Goal: Task Accomplishment & Management: Manage account settings

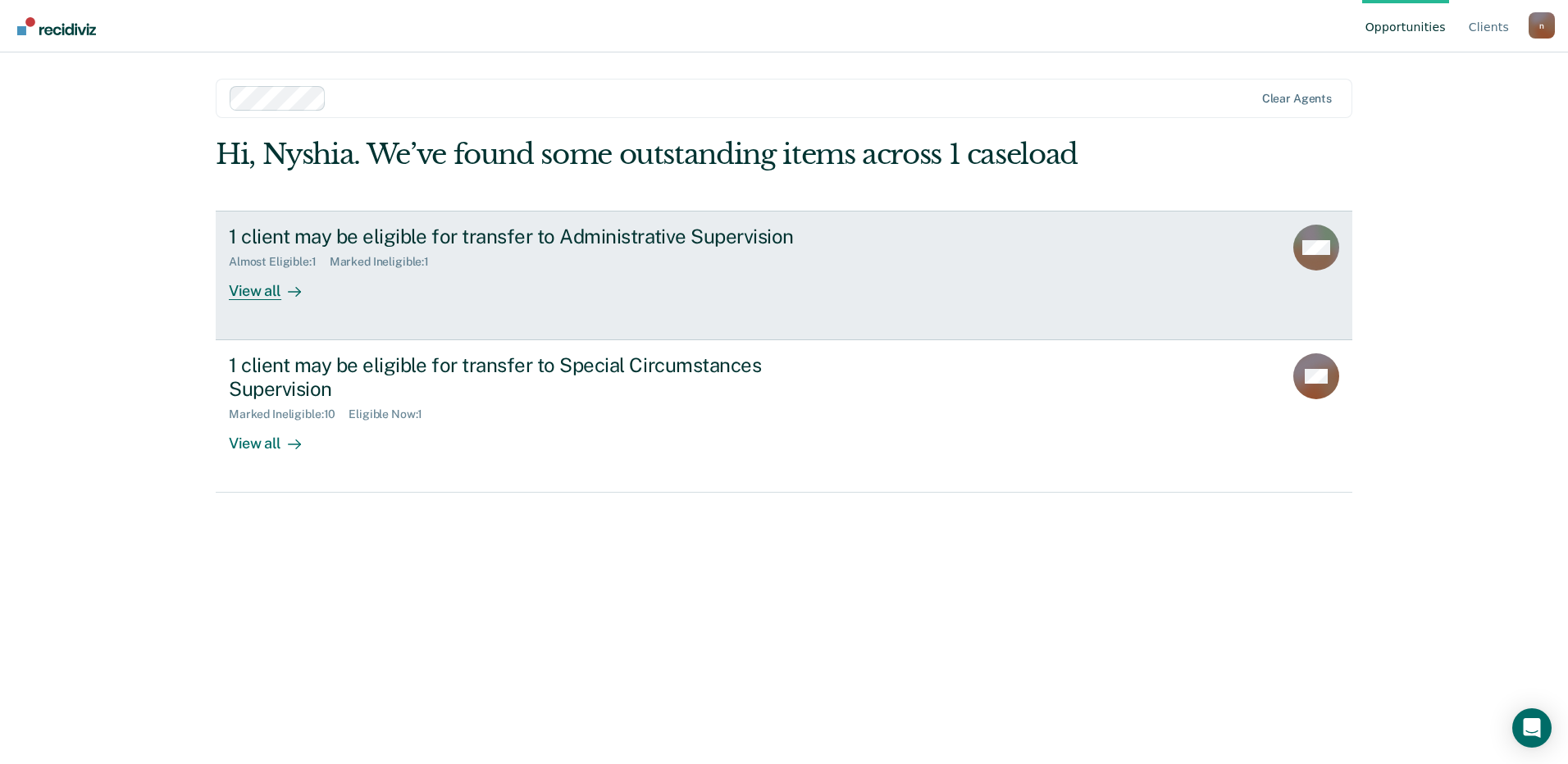
click at [588, 321] on link "1 client may be eligible for transfer to Administrative Supervision Almost Elig…" at bounding box center [783, 276] width 1137 height 129
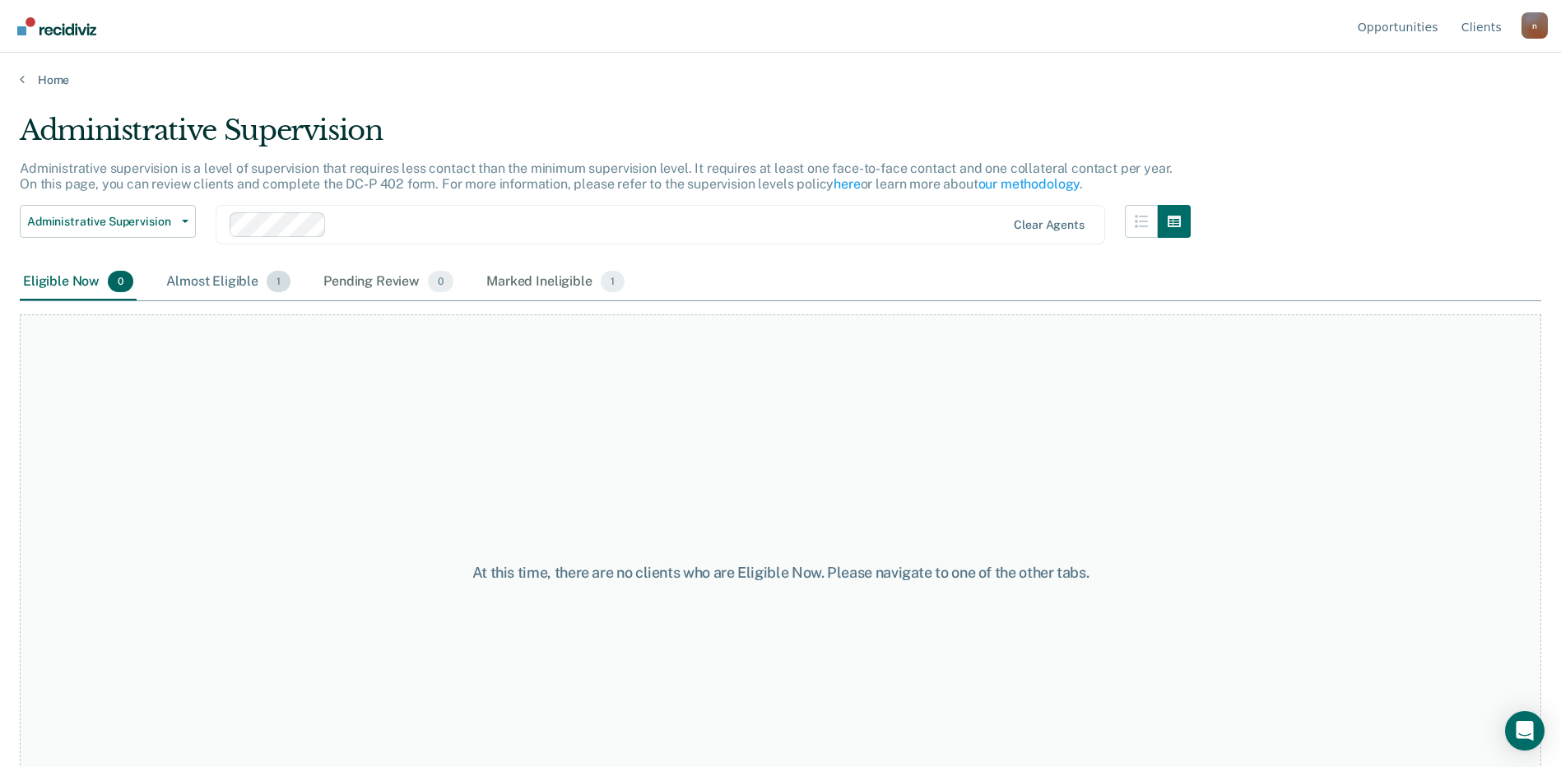
click at [203, 281] on div "Almost Eligible 1" at bounding box center [228, 282] width 131 height 36
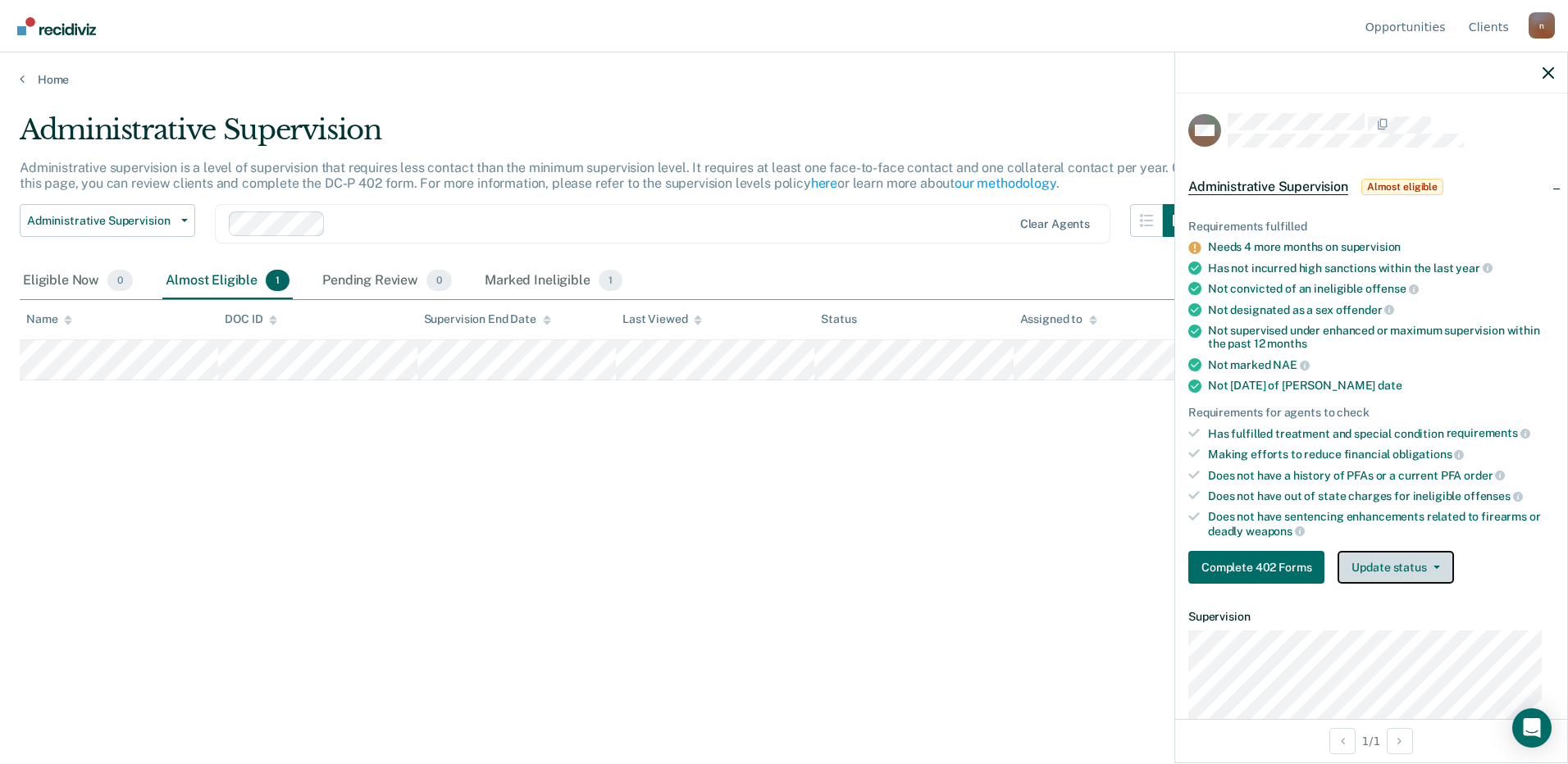
click at [1380, 569] on button "Update status" at bounding box center [1395, 567] width 116 height 33
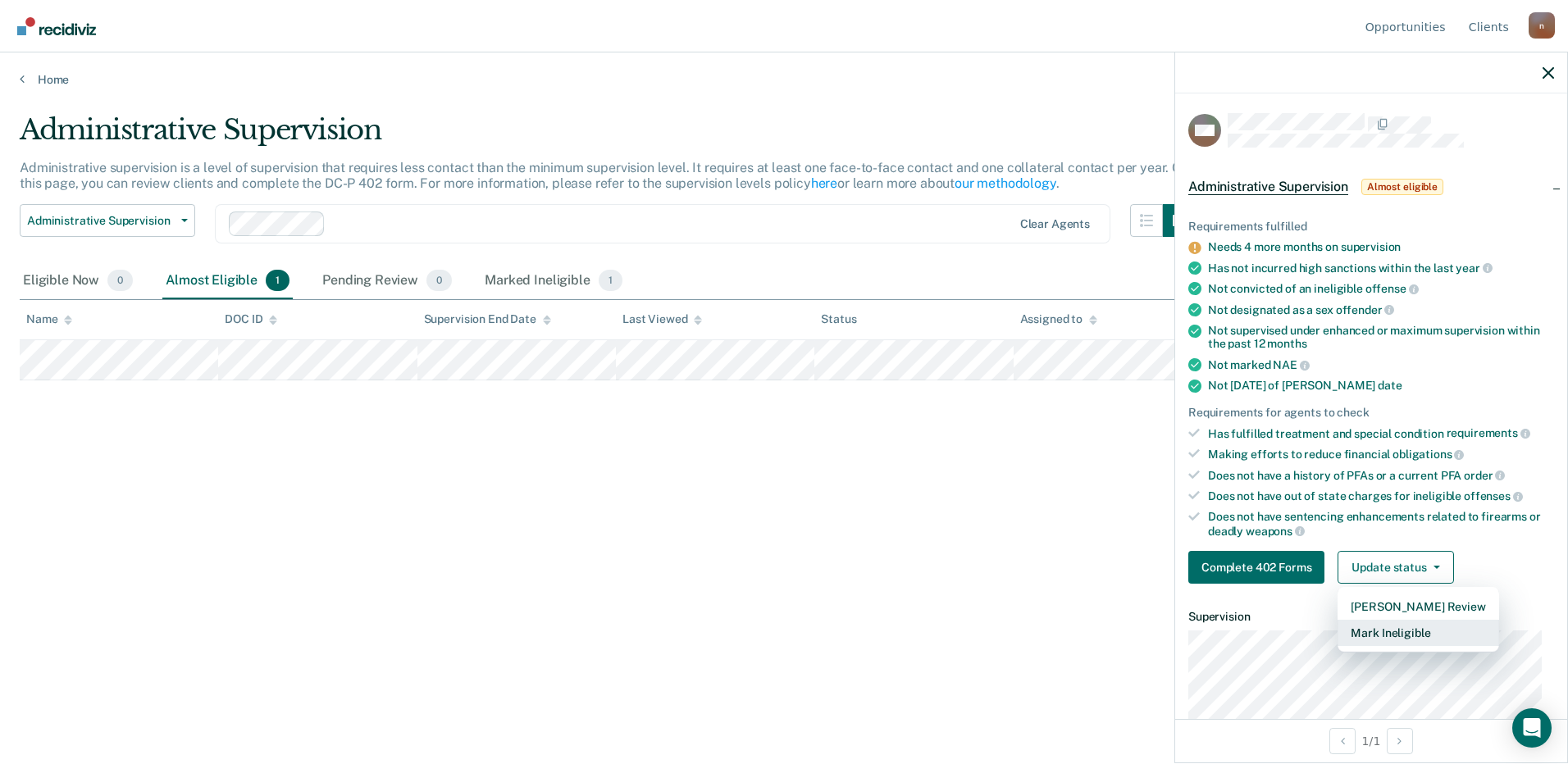
click at [1353, 637] on button "Mark Ineligible" at bounding box center [1417, 633] width 160 height 26
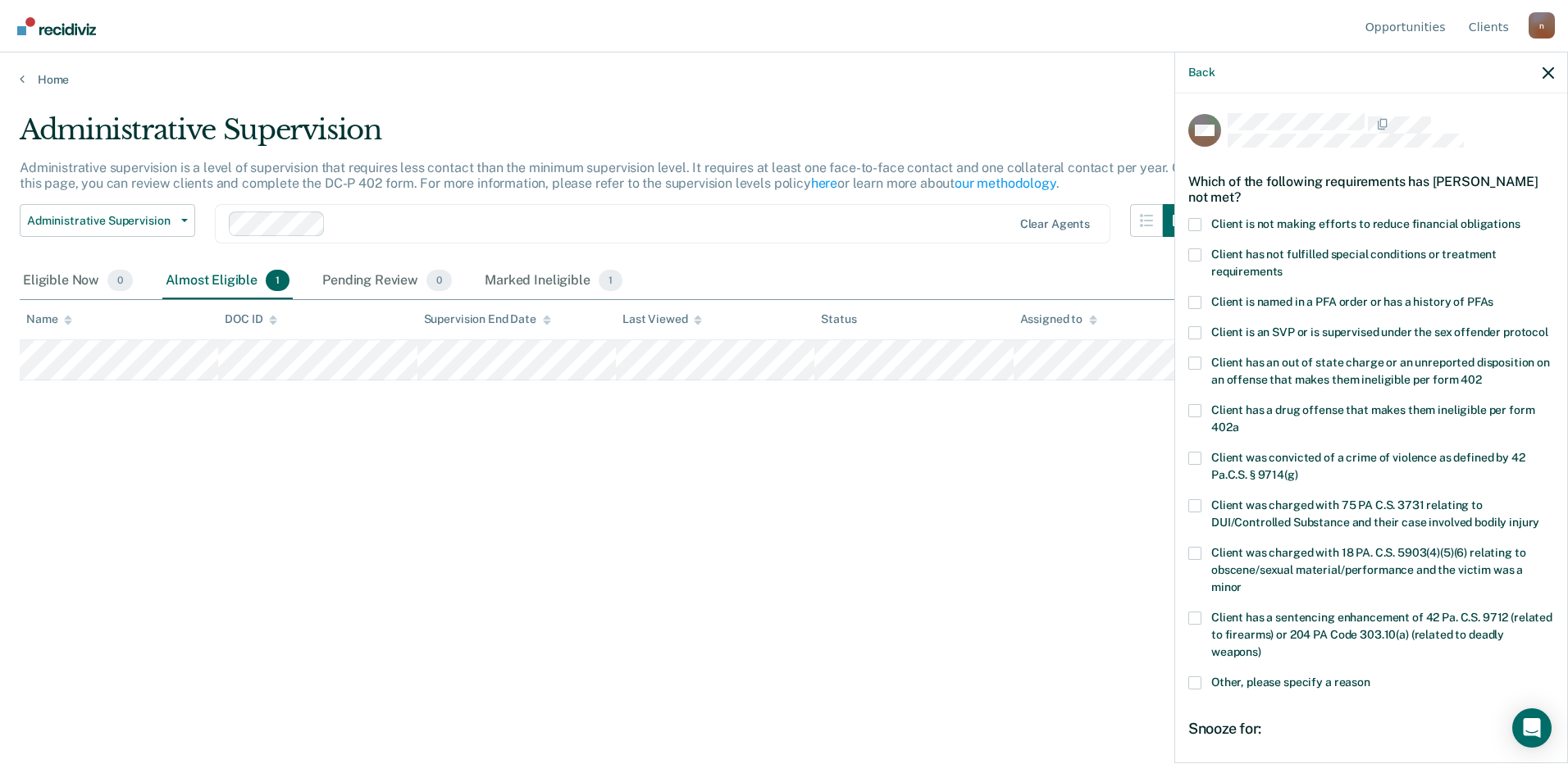
click at [1191, 220] on span at bounding box center [1194, 224] width 13 height 13
click at [1520, 218] on input "Client is not making efforts to reduce financial obligations" at bounding box center [1520, 218] width 0 height 0
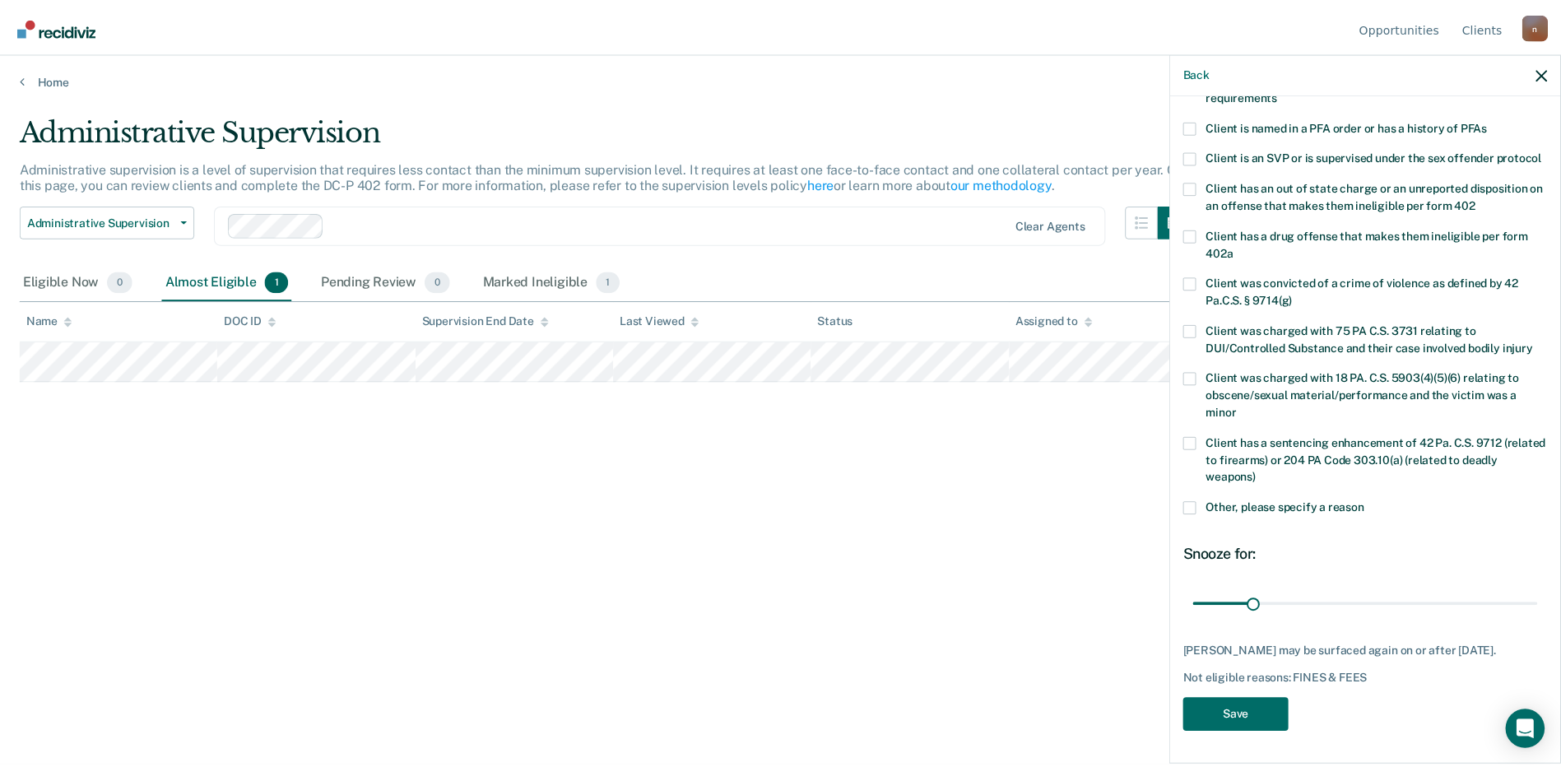
scroll to position [207, 0]
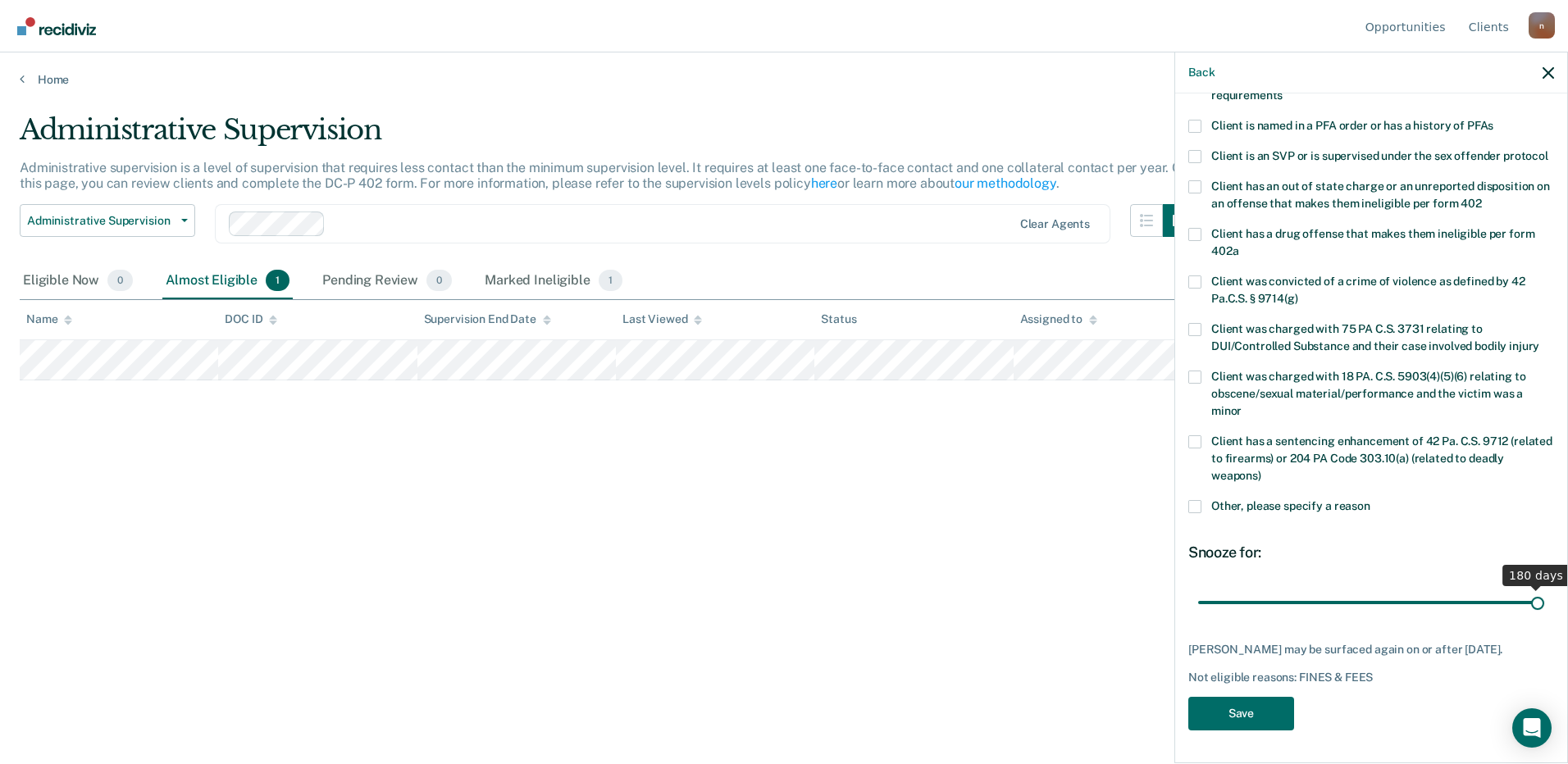
drag, startPoint x: 1253, startPoint y: 592, endPoint x: 1570, endPoint y: 593, distance: 317.0
type input "180"
click at [1544, 593] on input "range" at bounding box center [1370, 602] width 346 height 29
click at [1244, 713] on button "Save" at bounding box center [1241, 714] width 106 height 34
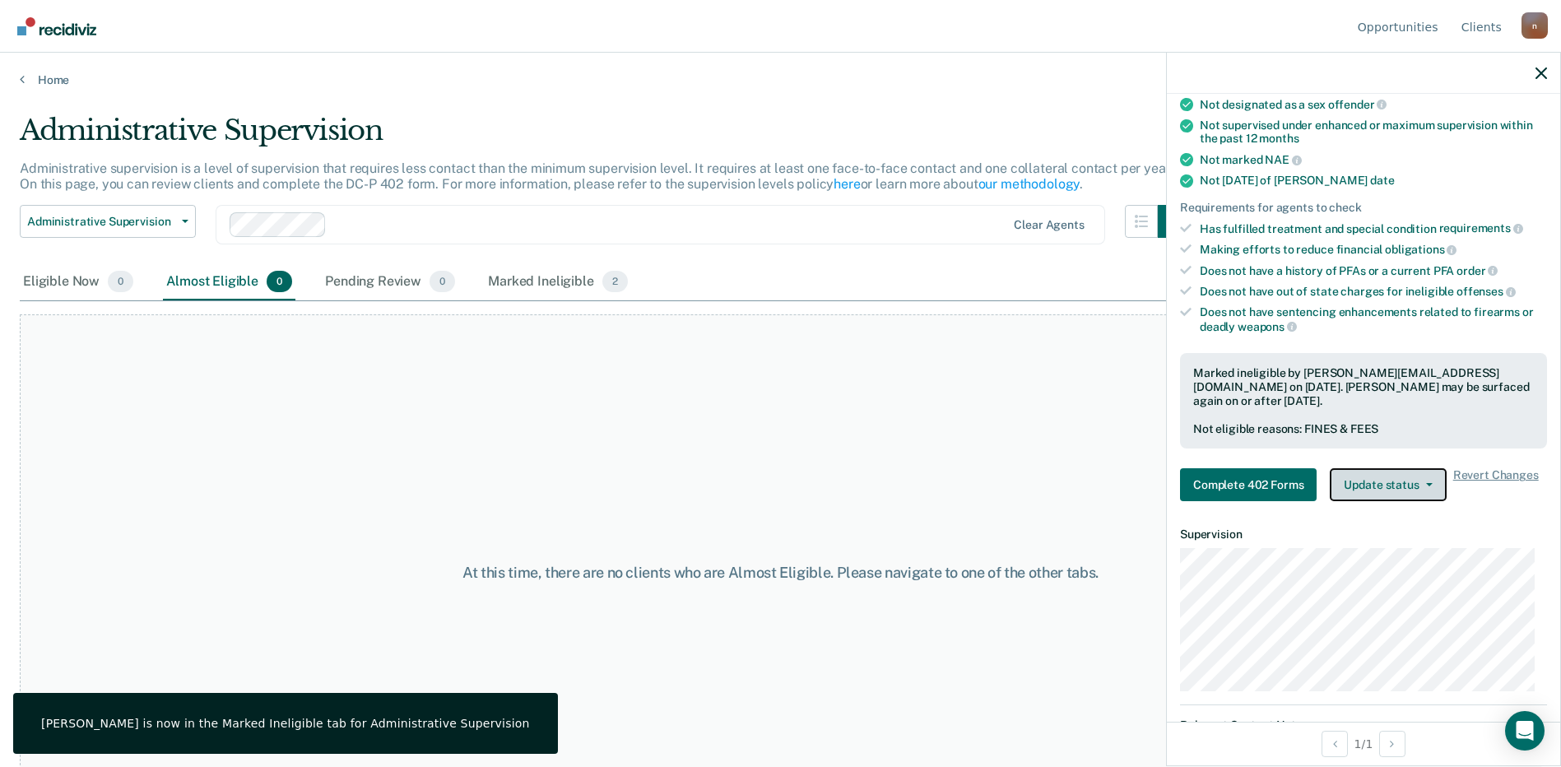
click at [1402, 493] on button "Update status" at bounding box center [1388, 484] width 116 height 33
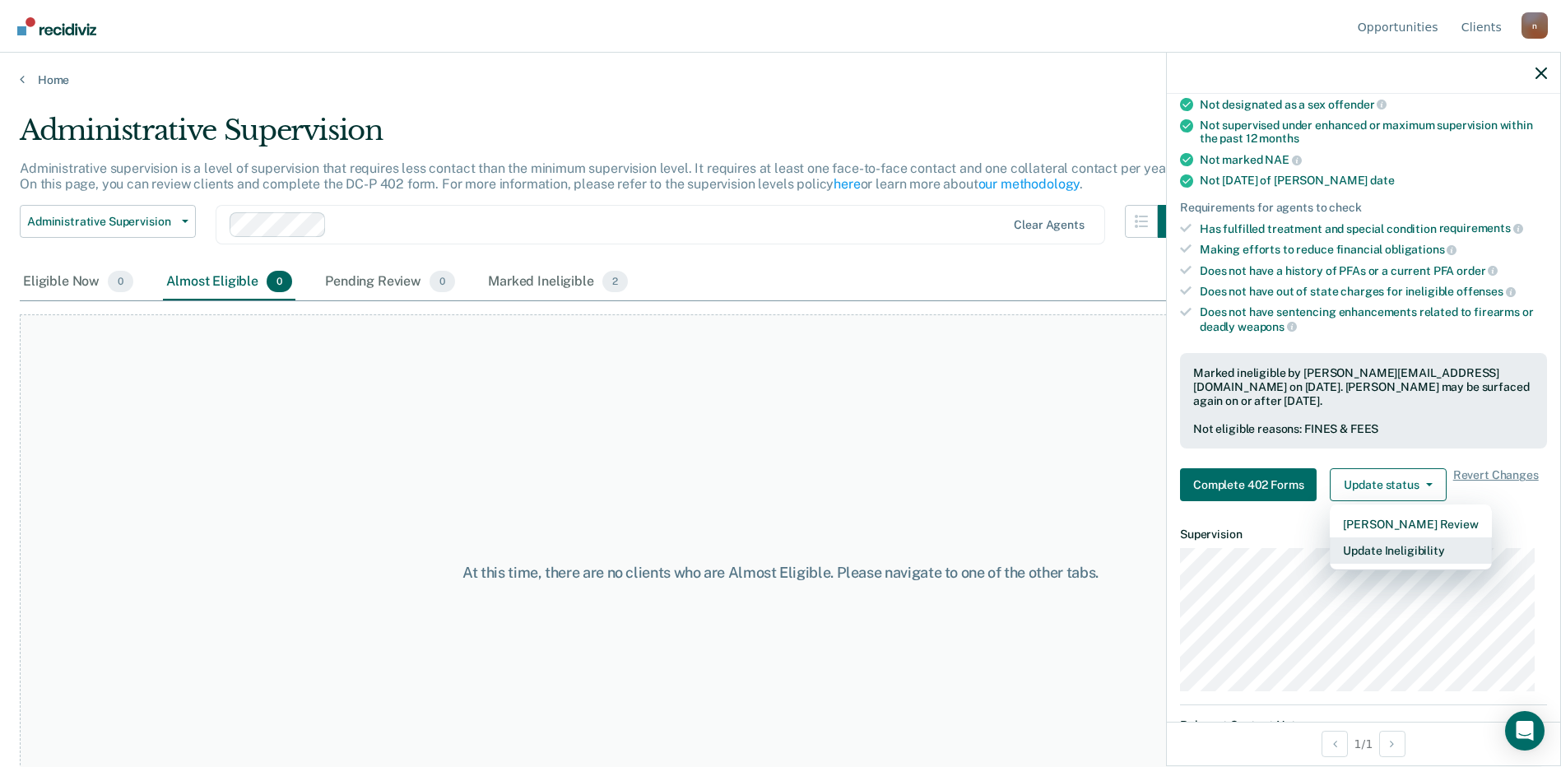
click at [1441, 557] on button "Update Ineligibility" at bounding box center [1410, 550] width 161 height 26
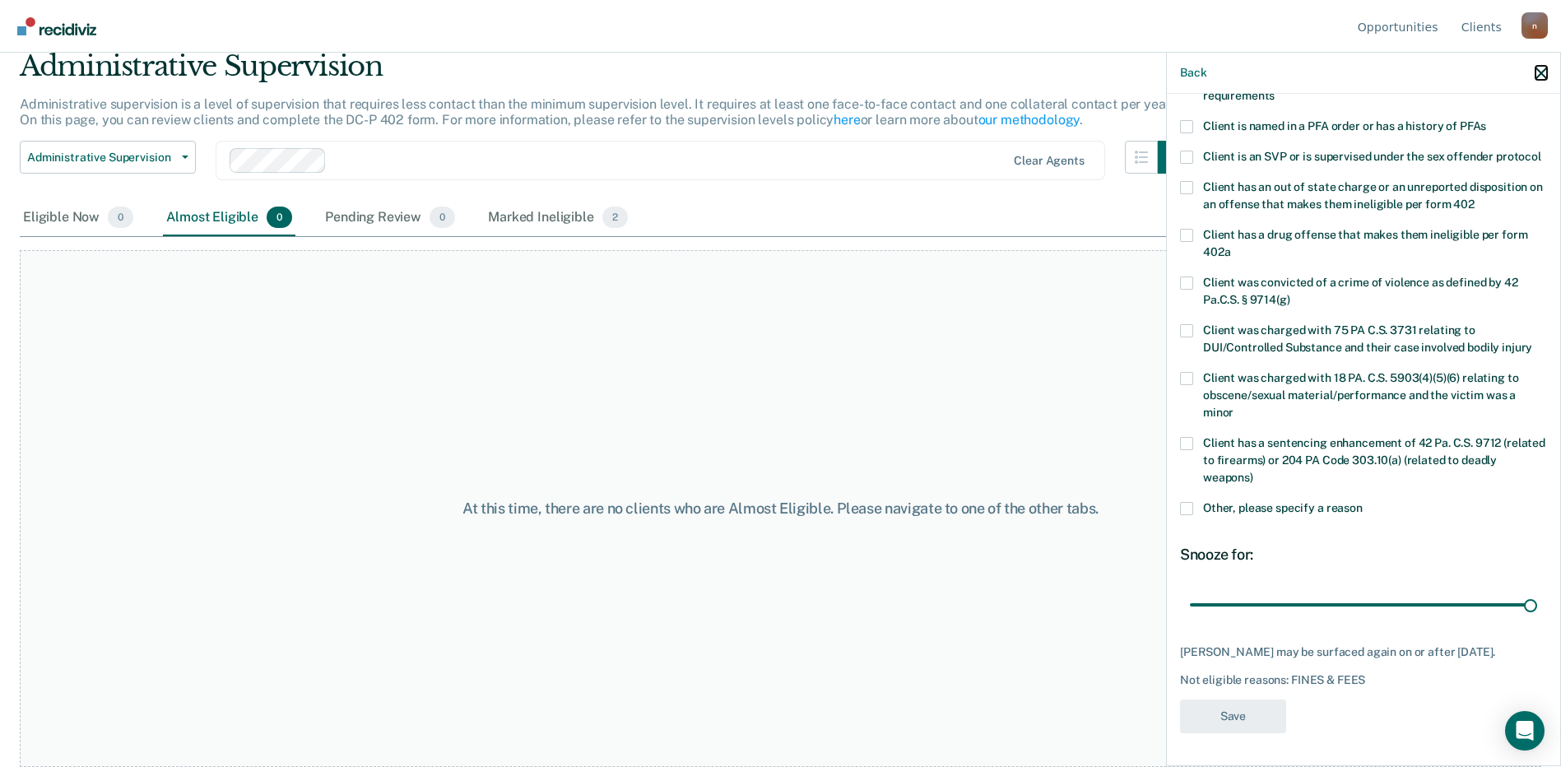
click at [1542, 76] on icon "button" at bounding box center [1542, 73] width 12 height 12
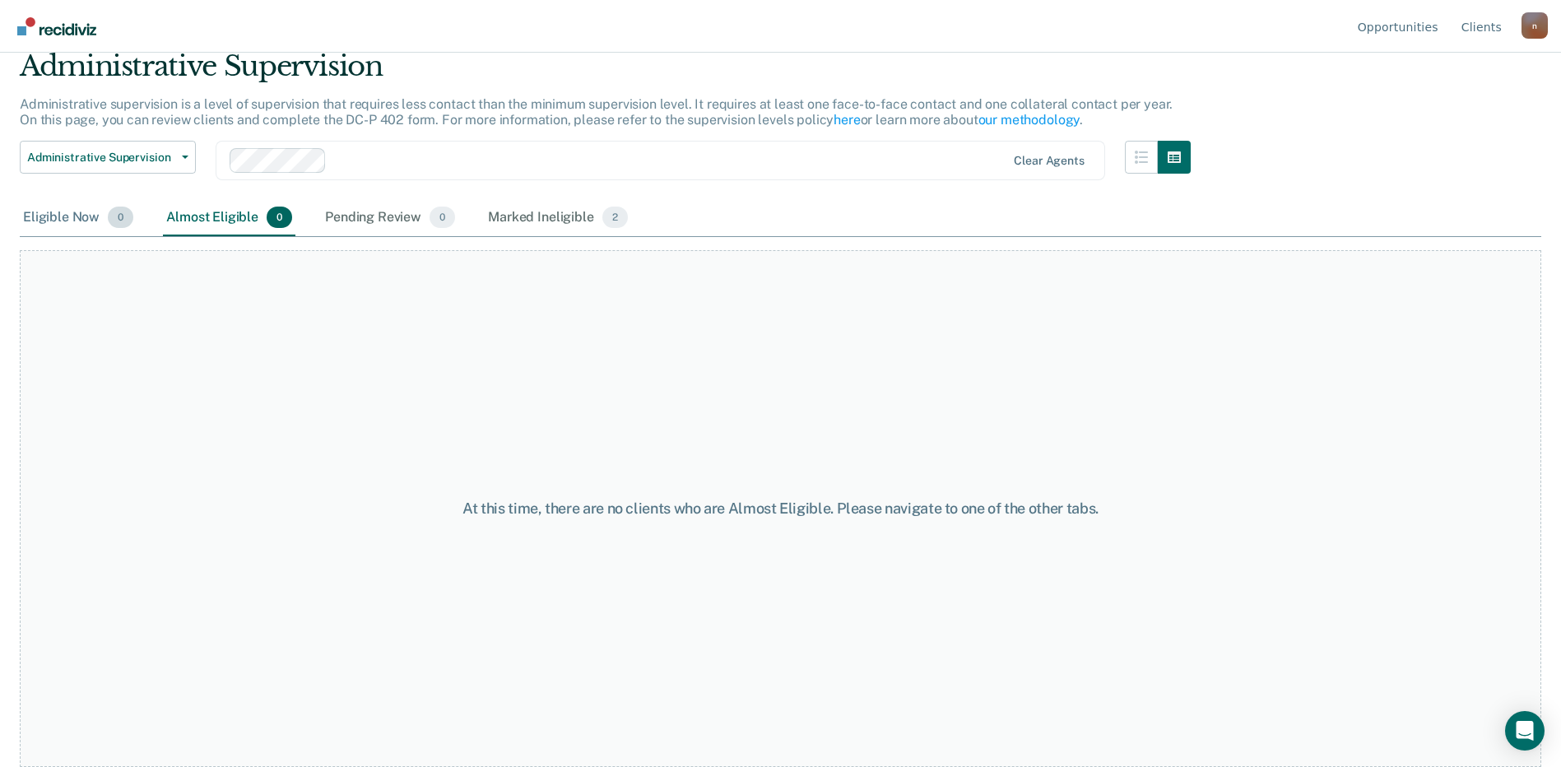
click at [77, 216] on div "Eligible Now 0" at bounding box center [78, 218] width 117 height 36
click at [186, 217] on div "Almost Eligible 0" at bounding box center [229, 218] width 133 height 36
click at [117, 221] on span "0" at bounding box center [121, 217] width 26 height 21
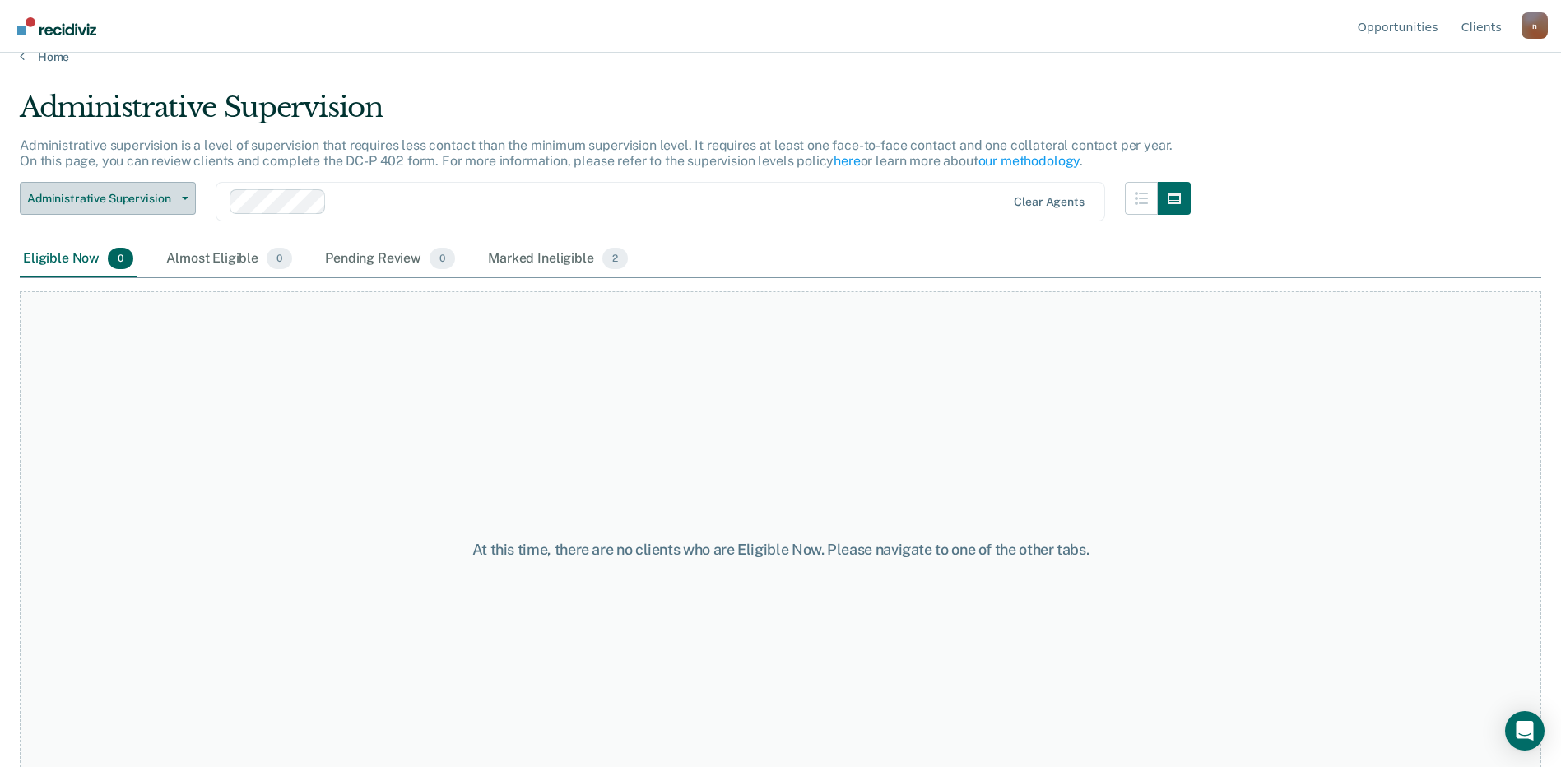
scroll to position [0, 0]
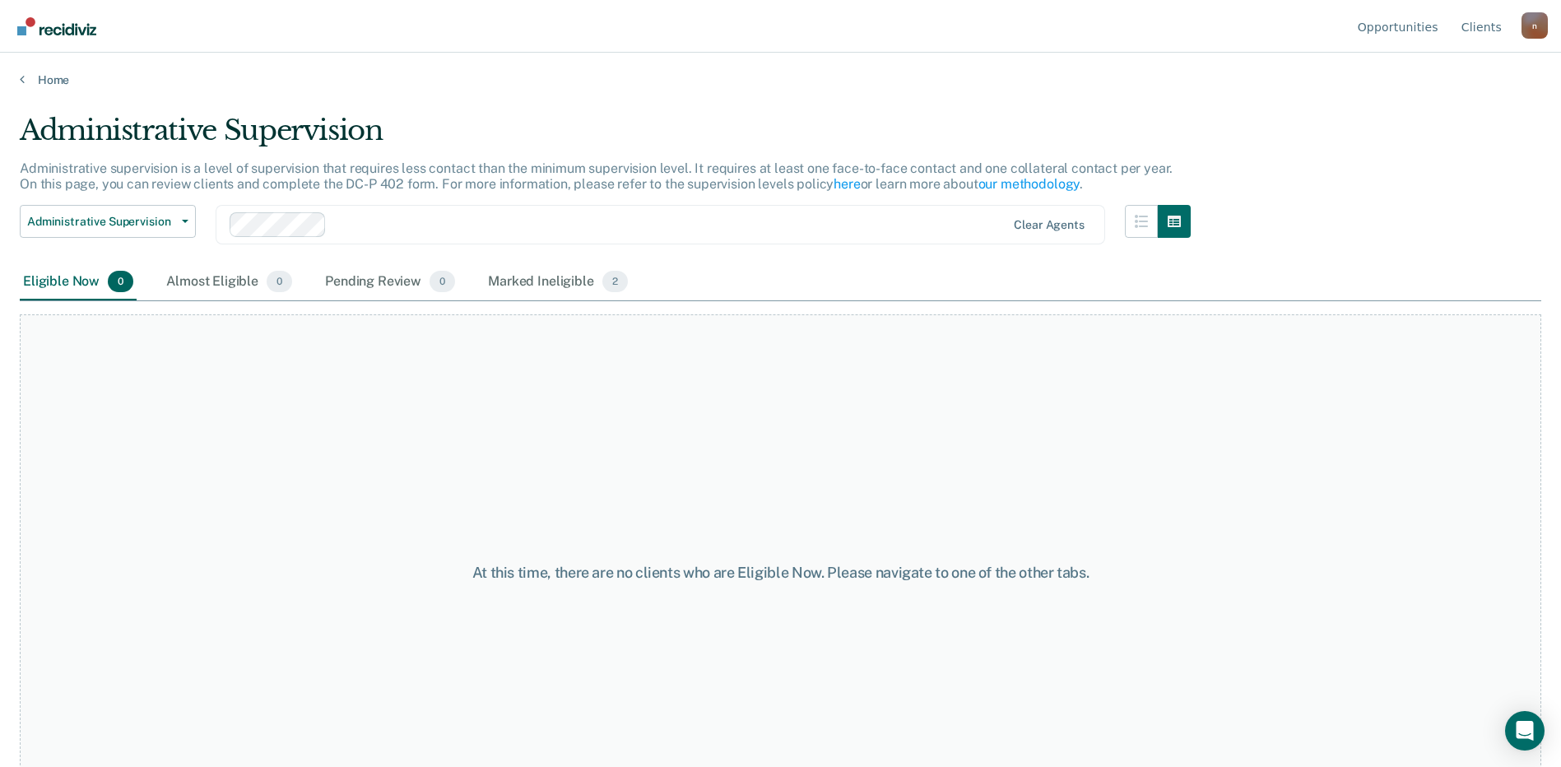
click at [33, 71] on div "Home" at bounding box center [780, 70] width 1561 height 35
click at [36, 81] on link "Home" at bounding box center [781, 79] width 1522 height 15
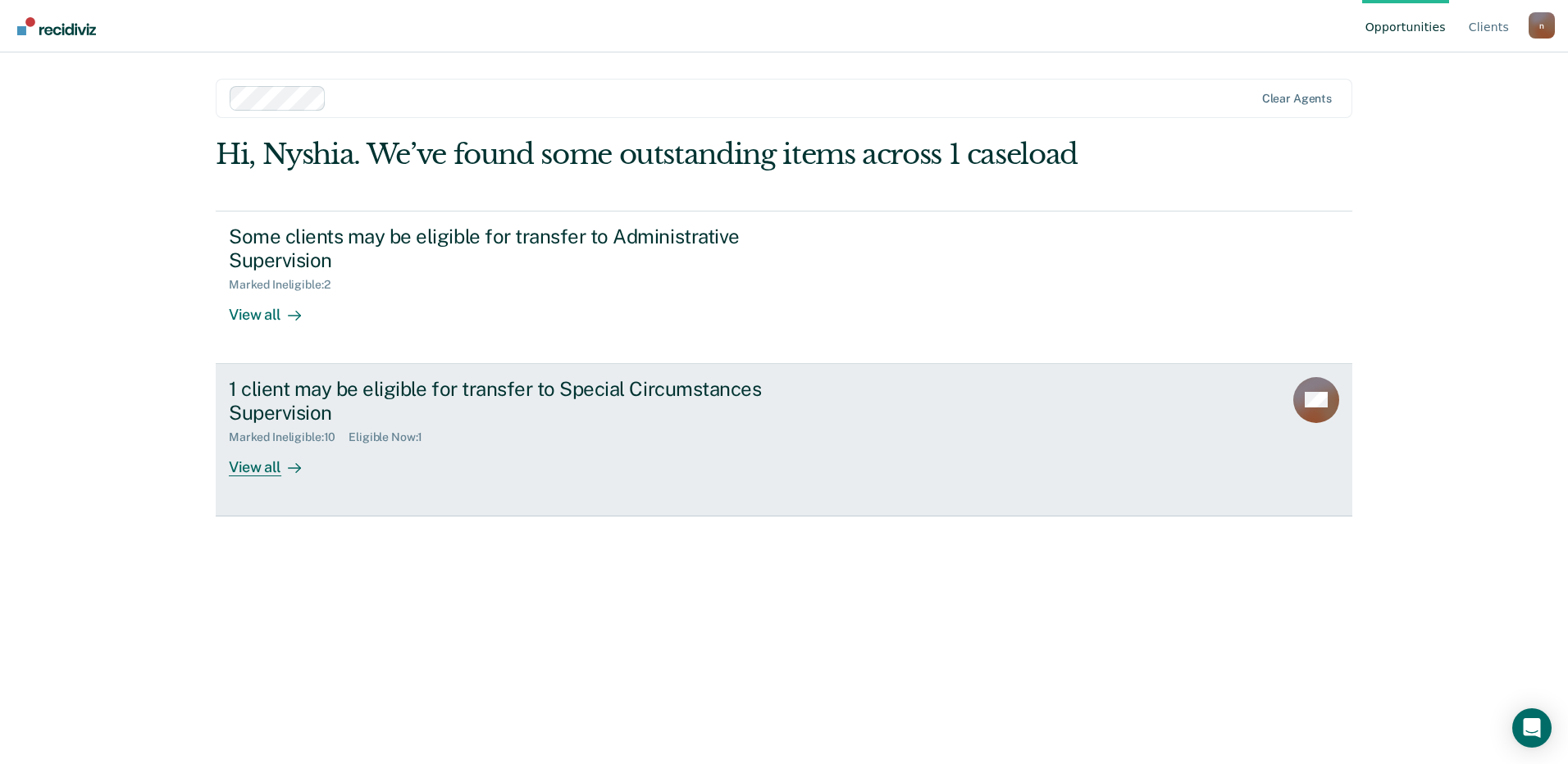
click at [323, 450] on div "1 client may be eligible for transfer to Special Circumstances Supervision Mark…" at bounding box center [536, 427] width 615 height 100
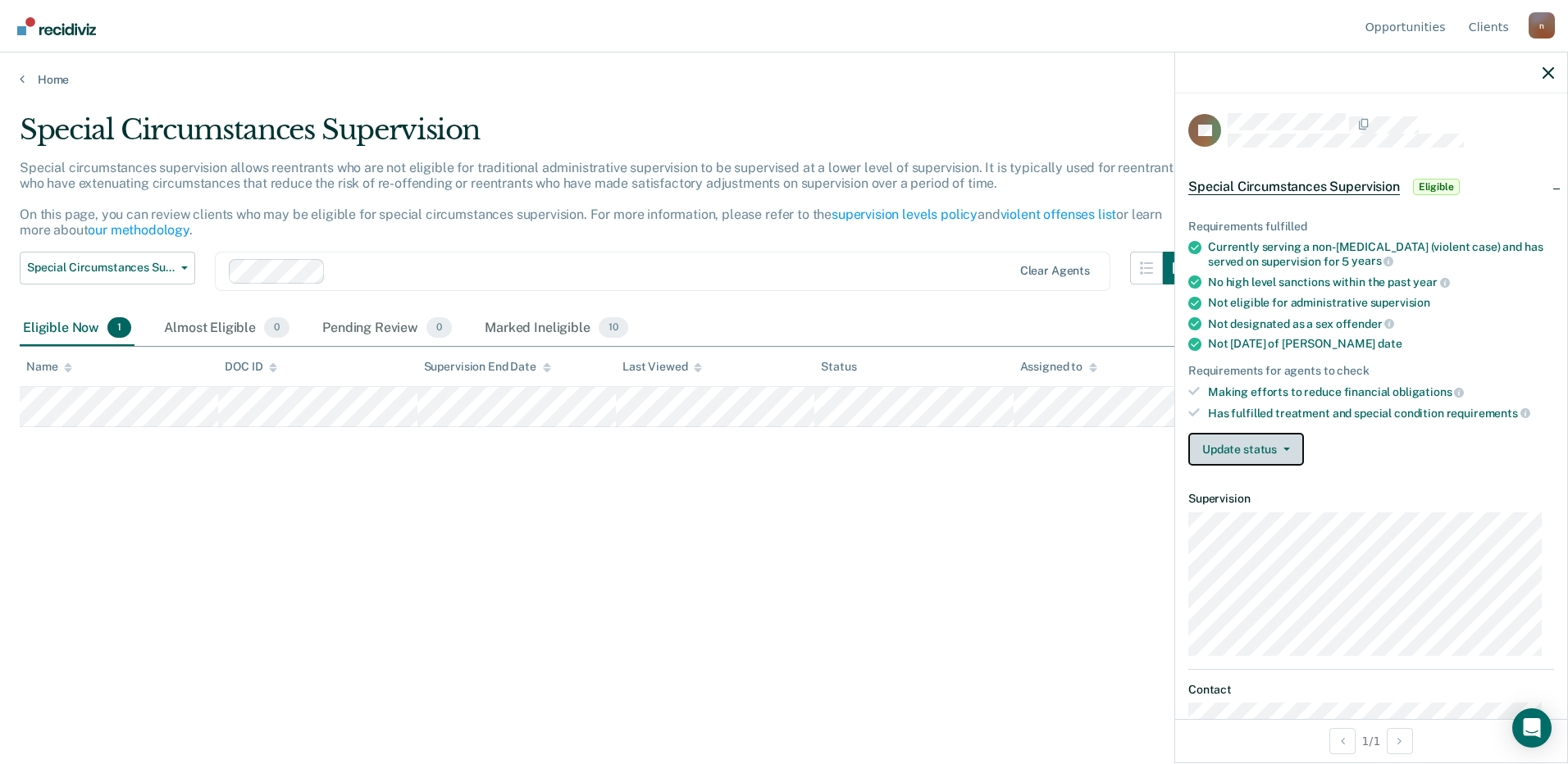
click at [1262, 461] on button "Update status" at bounding box center [1246, 449] width 116 height 33
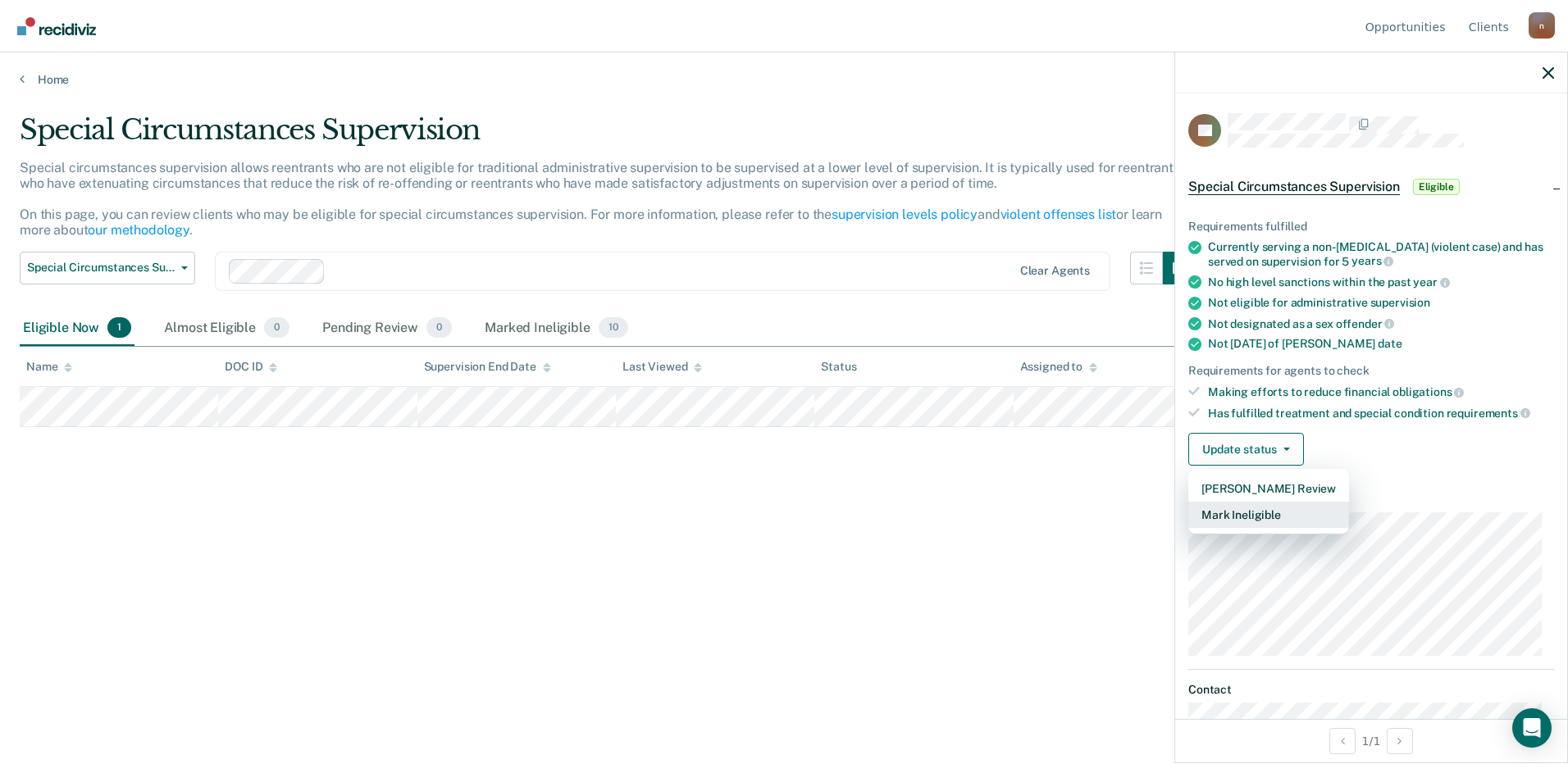
click at [1257, 514] on button "Mark Ineligible" at bounding box center [1268, 515] width 160 height 26
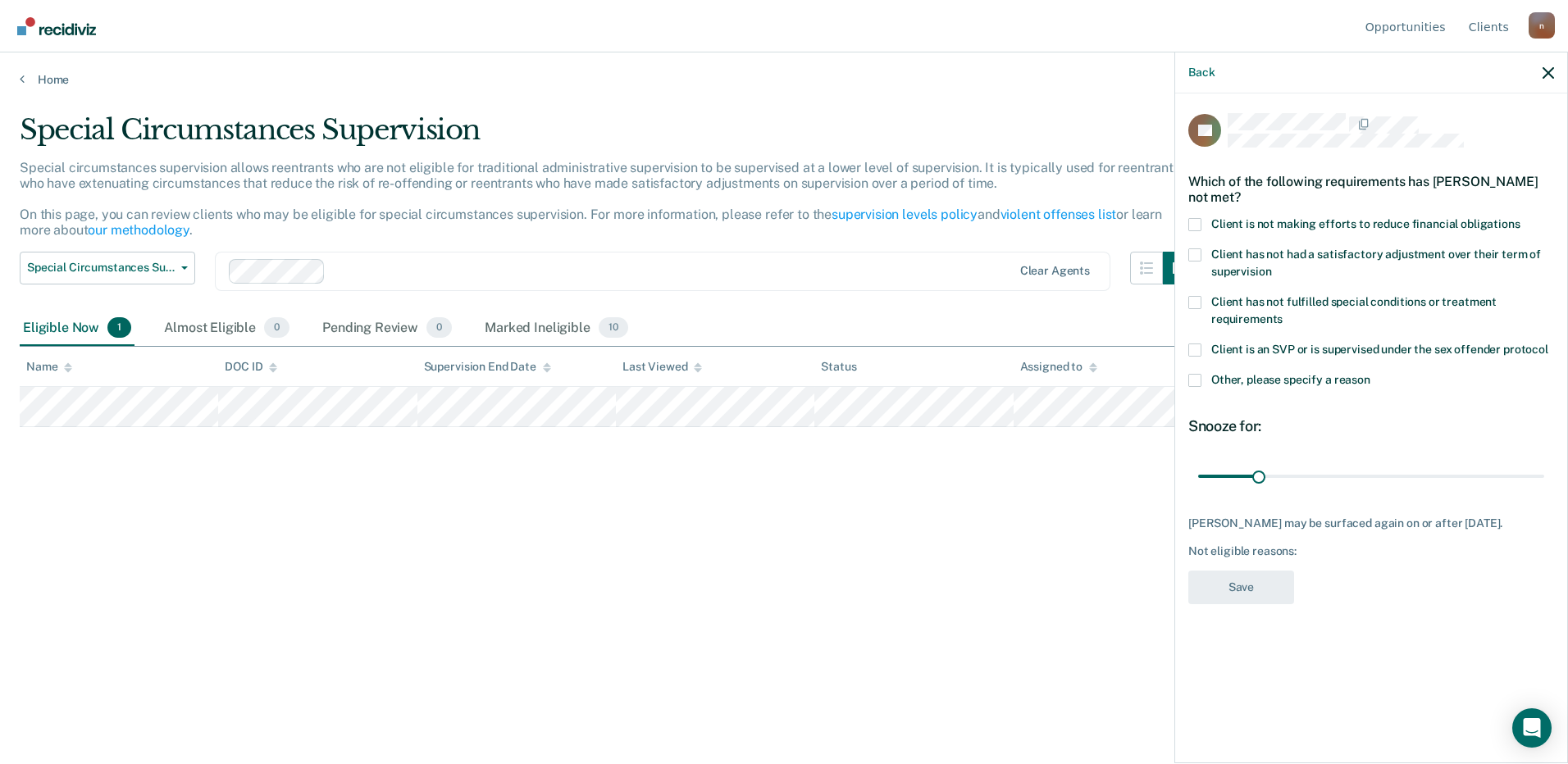
click at [1189, 222] on span at bounding box center [1194, 224] width 13 height 13
click at [1520, 218] on input "Client is not making efforts to reduce financial obligations" at bounding box center [1520, 218] width 0 height 0
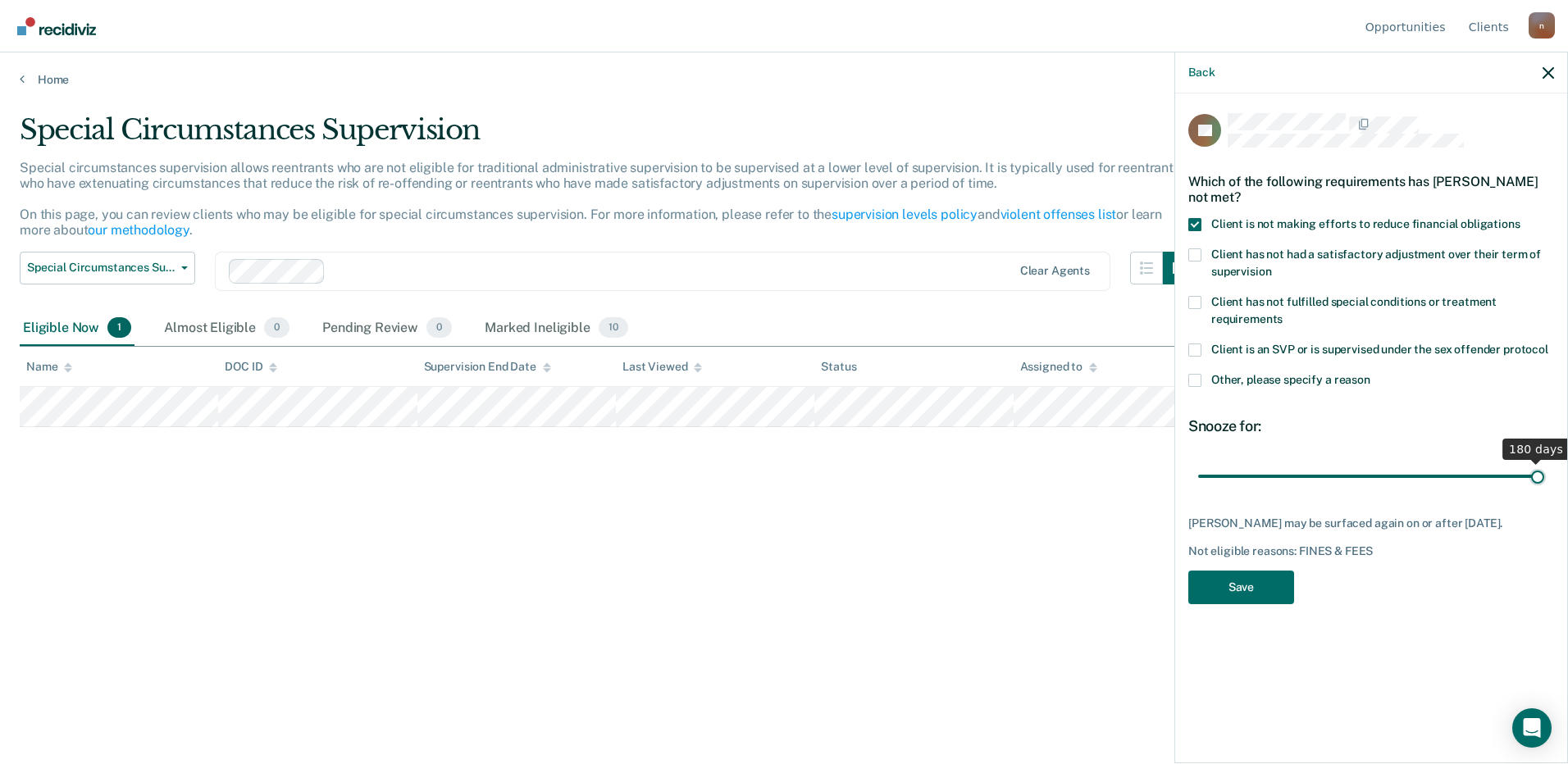
drag, startPoint x: 1258, startPoint y: 479, endPoint x: 1570, endPoint y: 529, distance: 316.0
type input "180"
click at [1544, 490] on input "range" at bounding box center [1370, 475] width 346 height 29
click at [1229, 590] on button "Save" at bounding box center [1241, 588] width 106 height 34
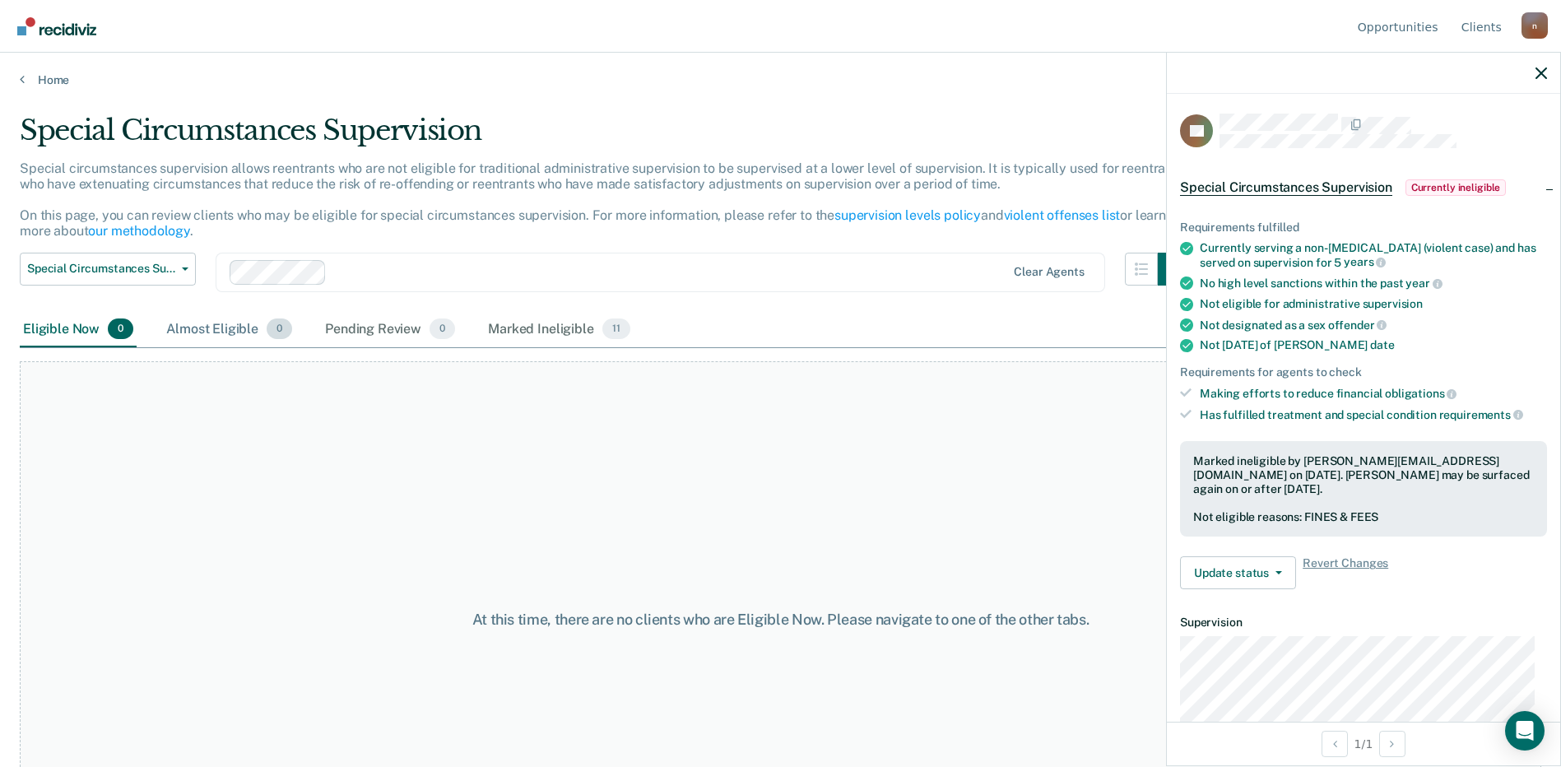
click at [214, 324] on div "Almost Eligible 0" at bounding box center [229, 330] width 133 height 36
click at [83, 325] on div "Eligible Now 0" at bounding box center [78, 330] width 117 height 36
click at [426, 330] on div "Pending Review 0" at bounding box center [390, 330] width 137 height 36
